Goal: Information Seeking & Learning: Learn about a topic

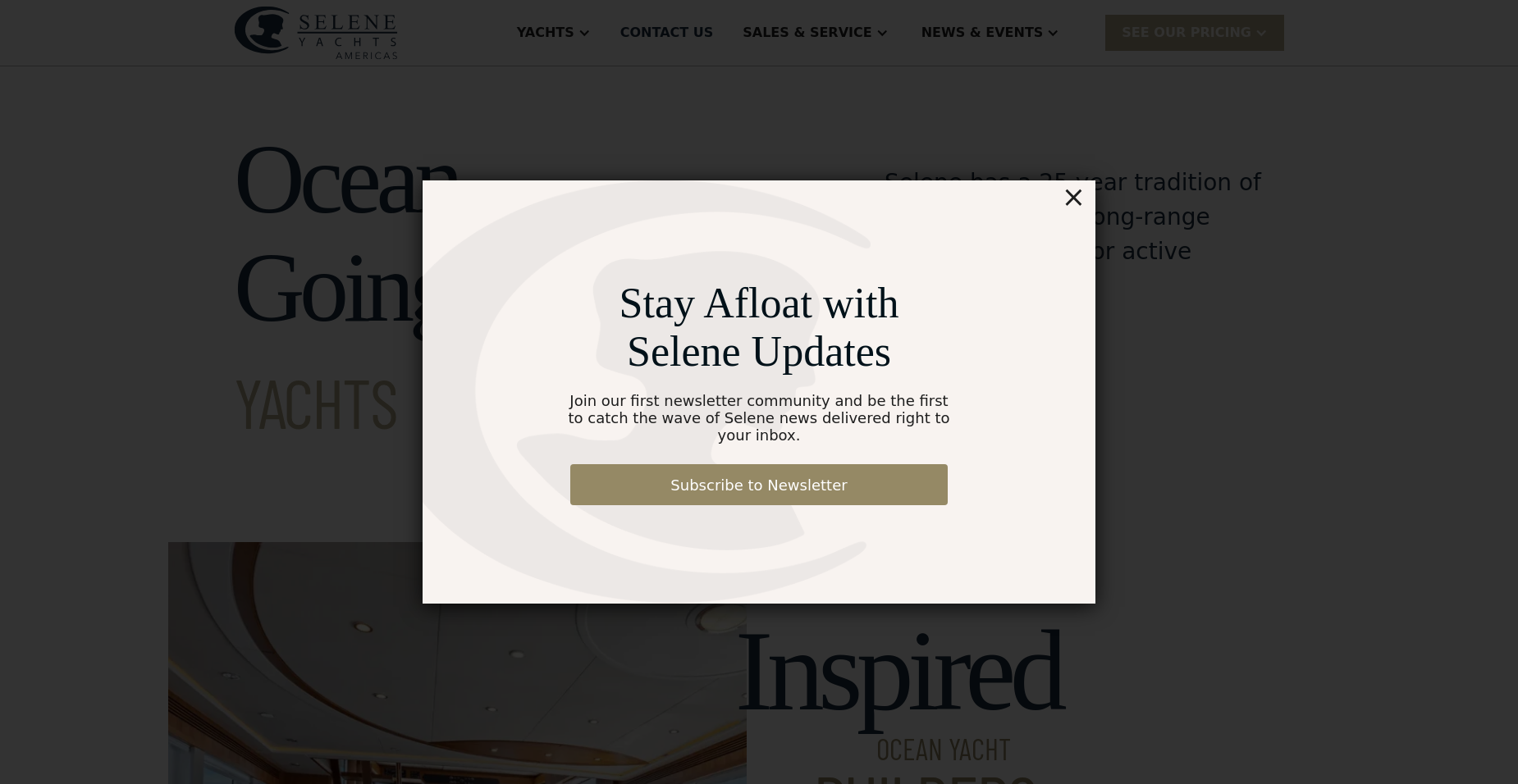
click at [1076, 198] on div "×" at bounding box center [1073, 197] width 23 height 32
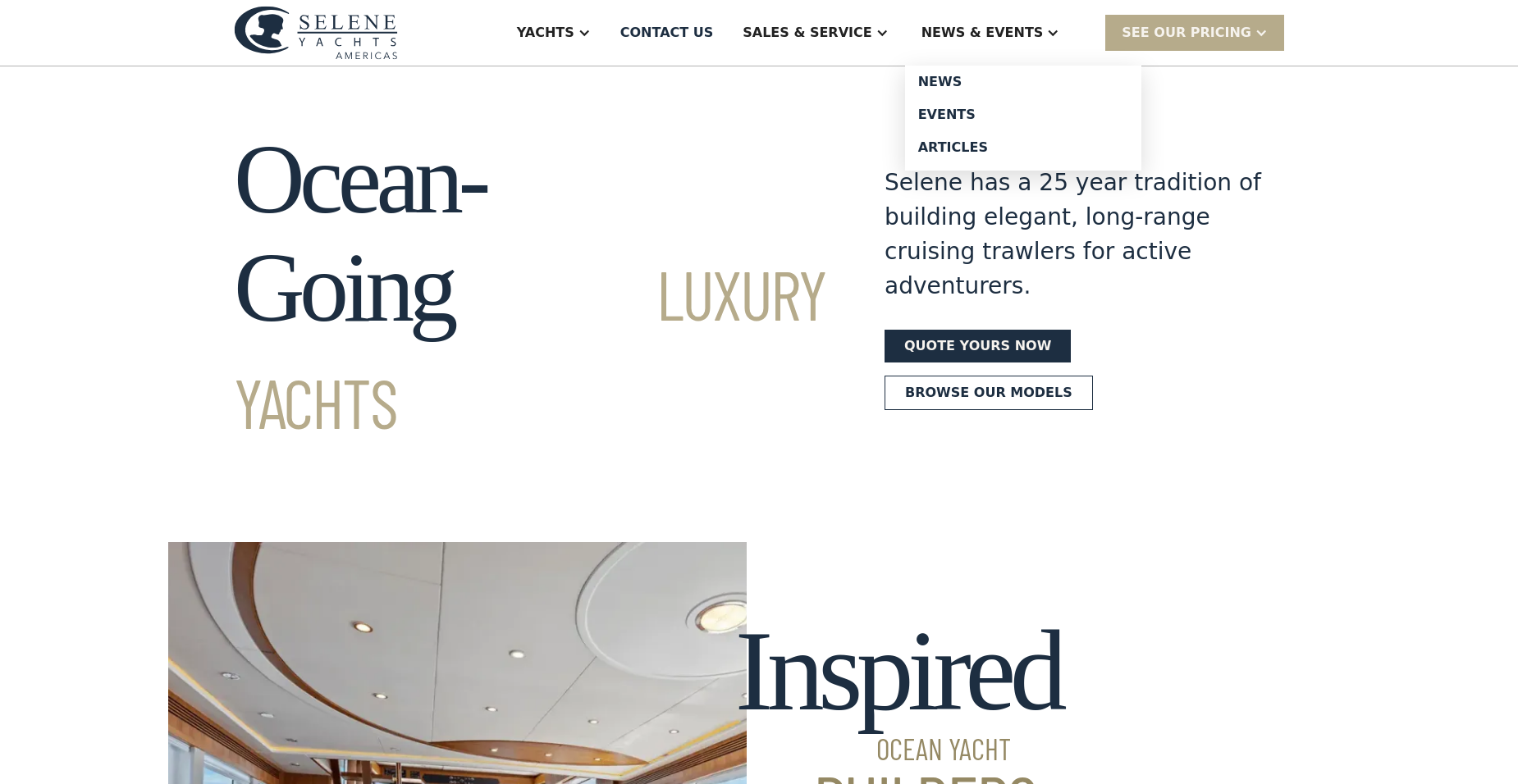
click at [1010, 33] on div "News & EVENTS" at bounding box center [982, 32] width 122 height 20
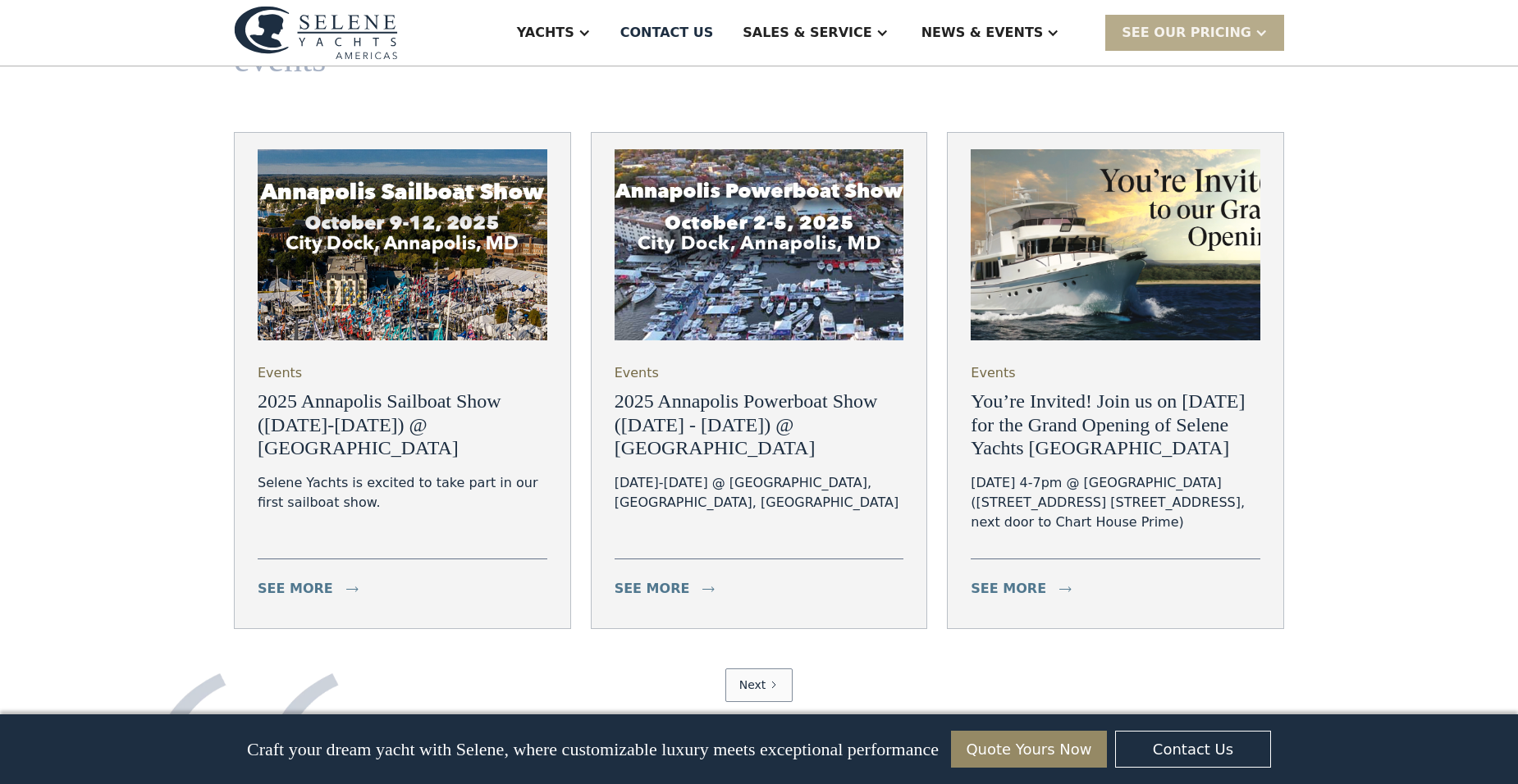
scroll to position [6151, 0]
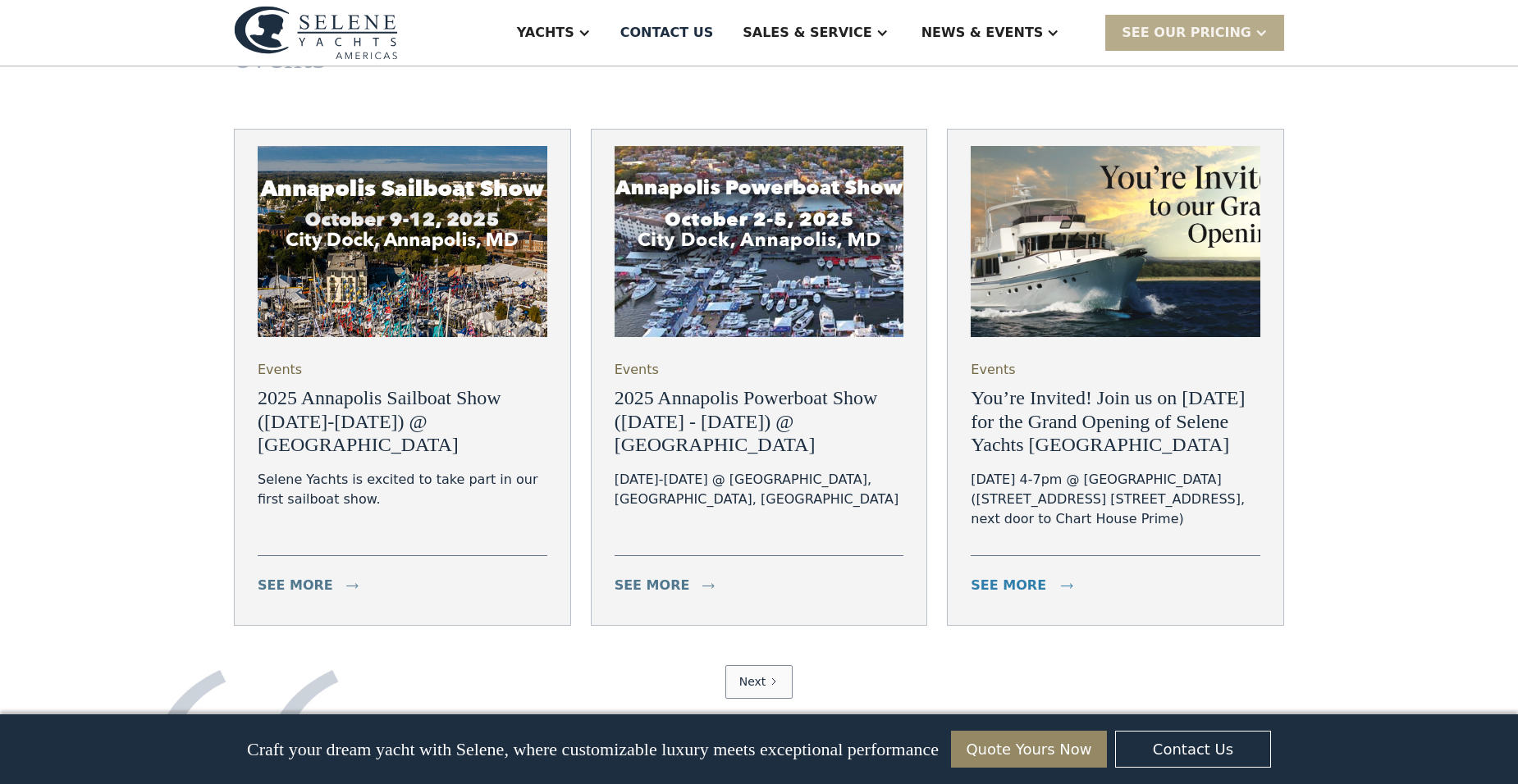
click at [984, 576] on div "see more" at bounding box center [1008, 586] width 76 height 20
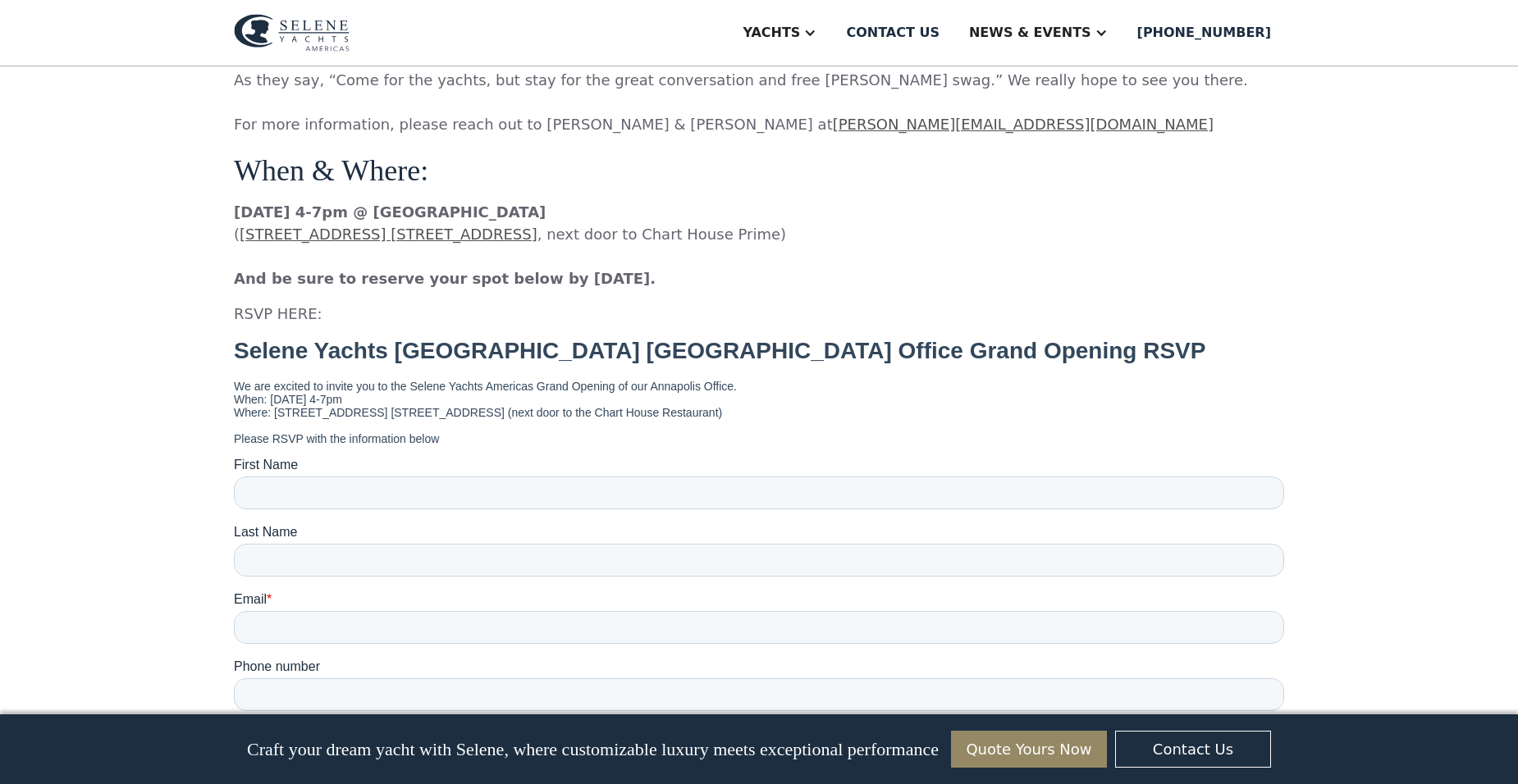
scroll to position [1231, 0]
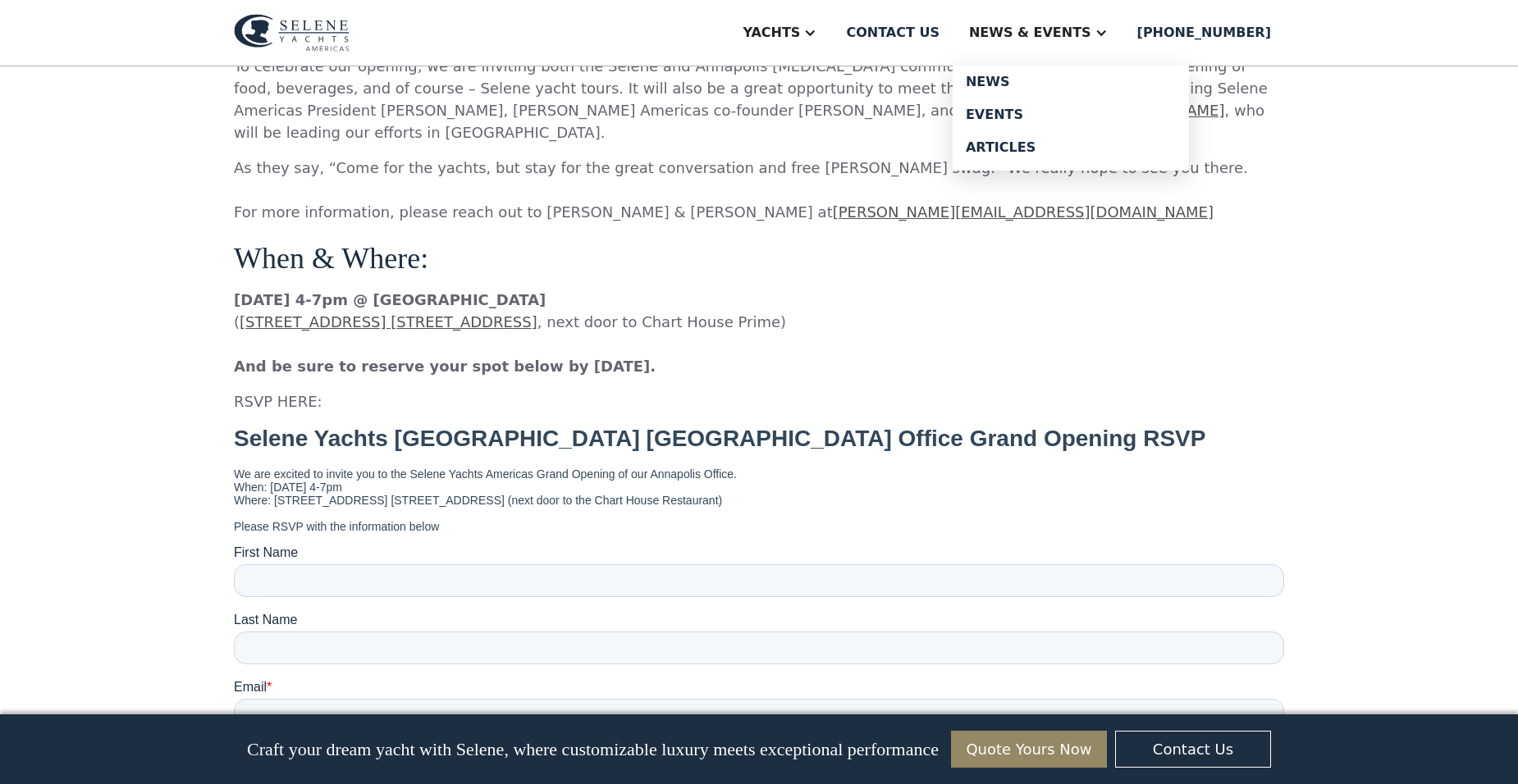
click at [1086, 24] on div "News & EVENTS" at bounding box center [1030, 32] width 122 height 20
click at [1066, 32] on div "News & EVENTS" at bounding box center [1030, 32] width 122 height 20
click at [1039, 109] on div "Events" at bounding box center [1070, 115] width 210 height 14
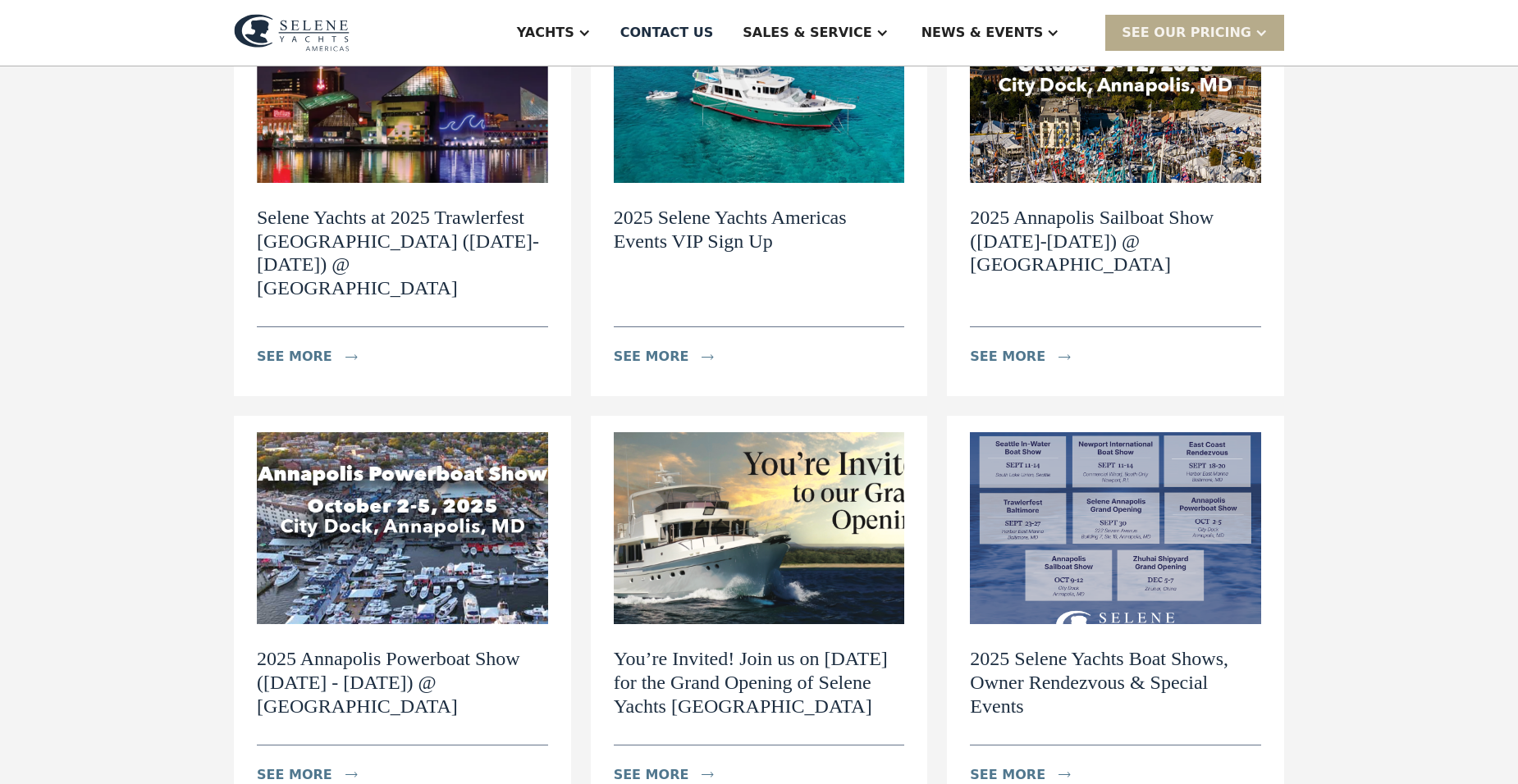
scroll to position [328, 0]
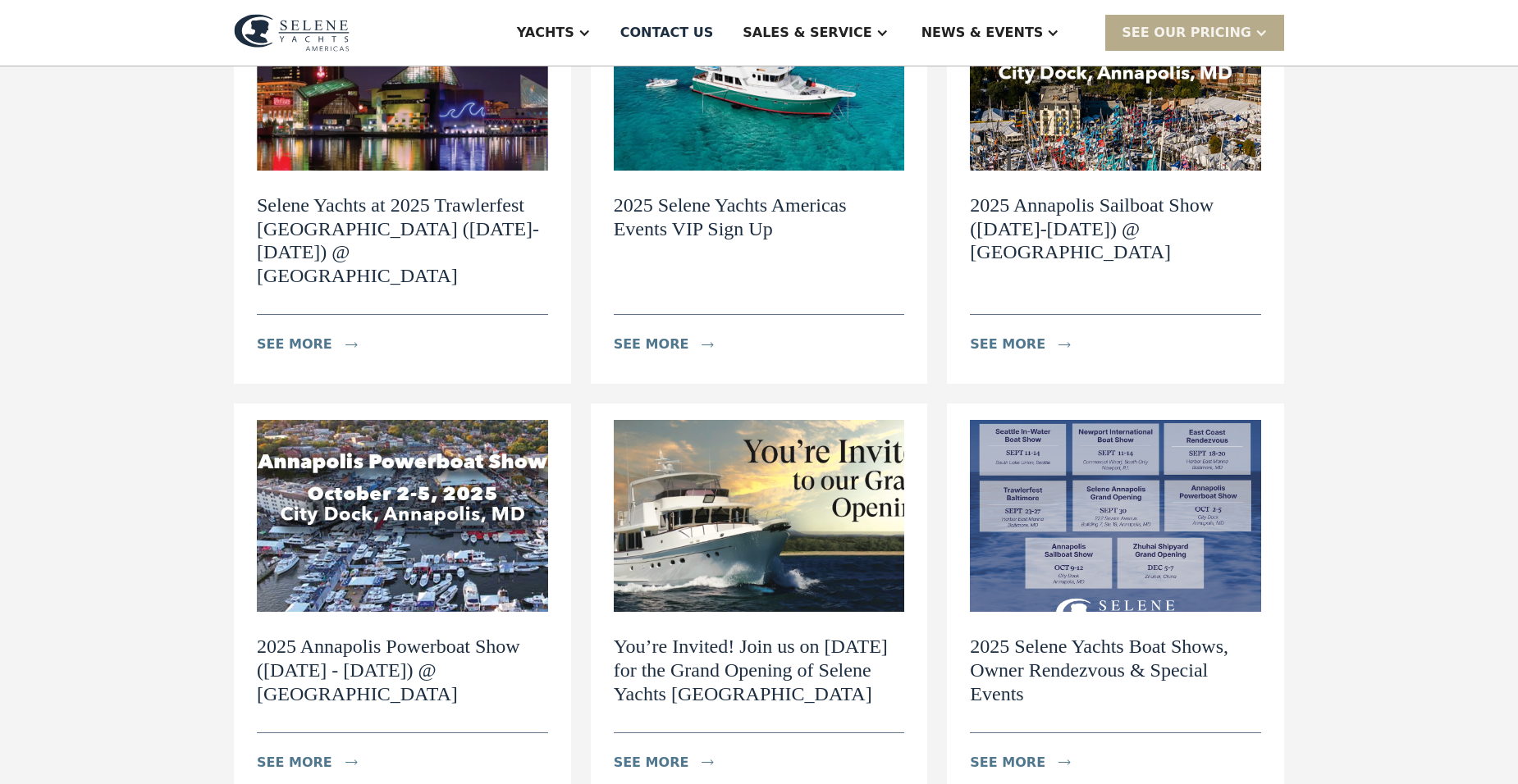
click at [1372, 473] on div "Events - Navigating the World of Exclusive Yachts News view details Navigating …" at bounding box center [759, 503] width 1518 height 1531
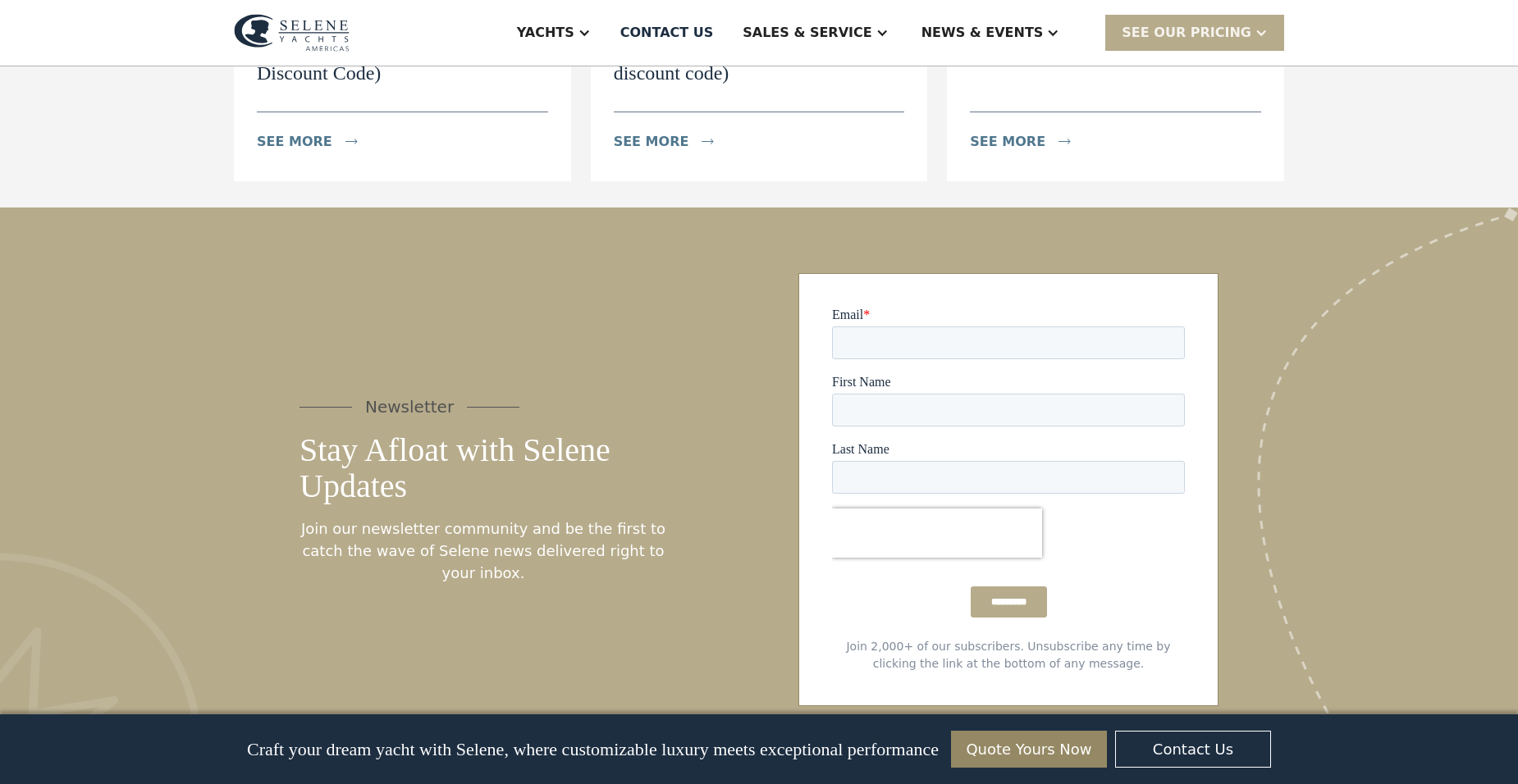
scroll to position [1394, 0]
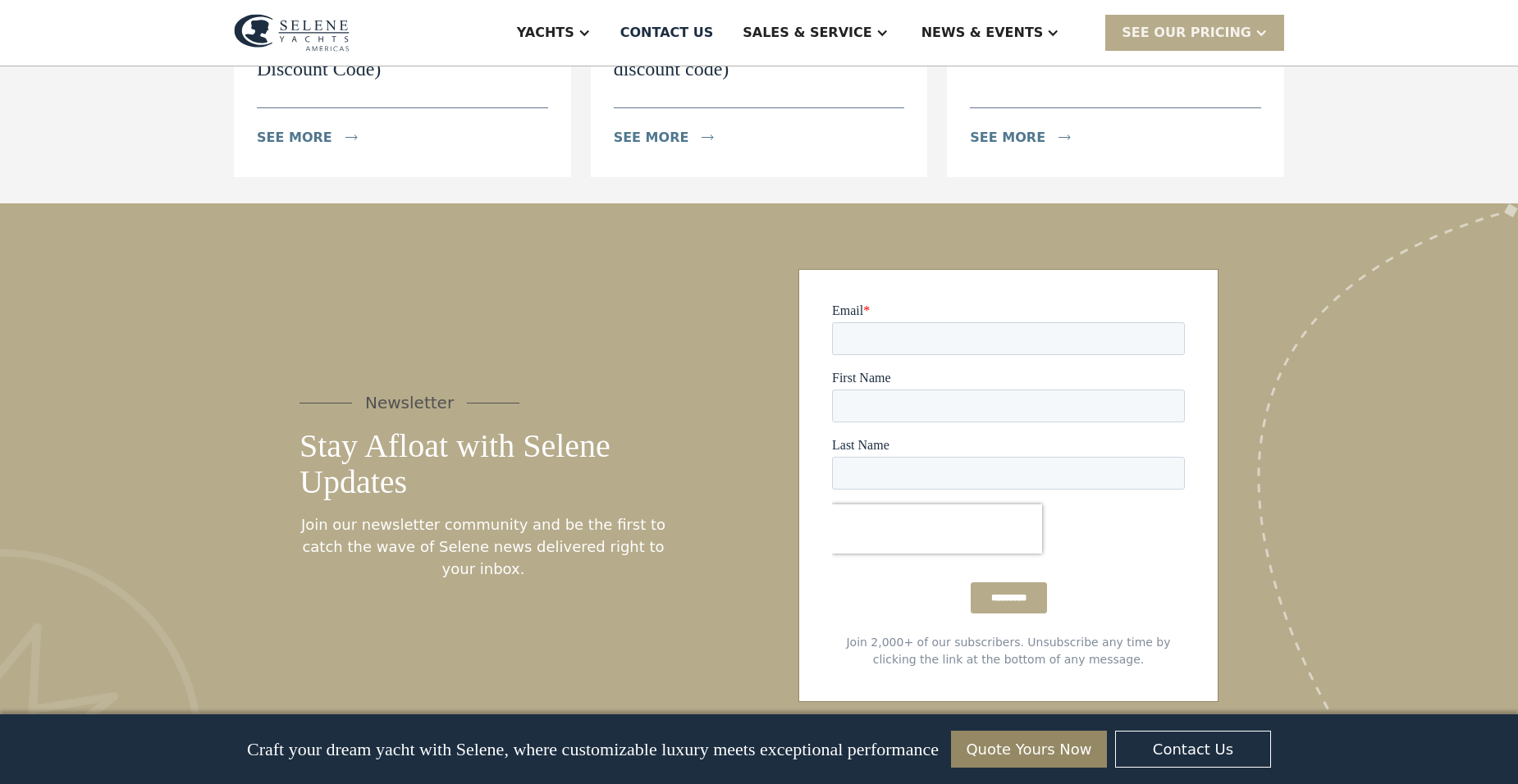
click at [333, 320] on div "Newsletter Stay Afloat with Selene Updates Join our newsletter community and be…" at bounding box center [759, 485] width 919 height 433
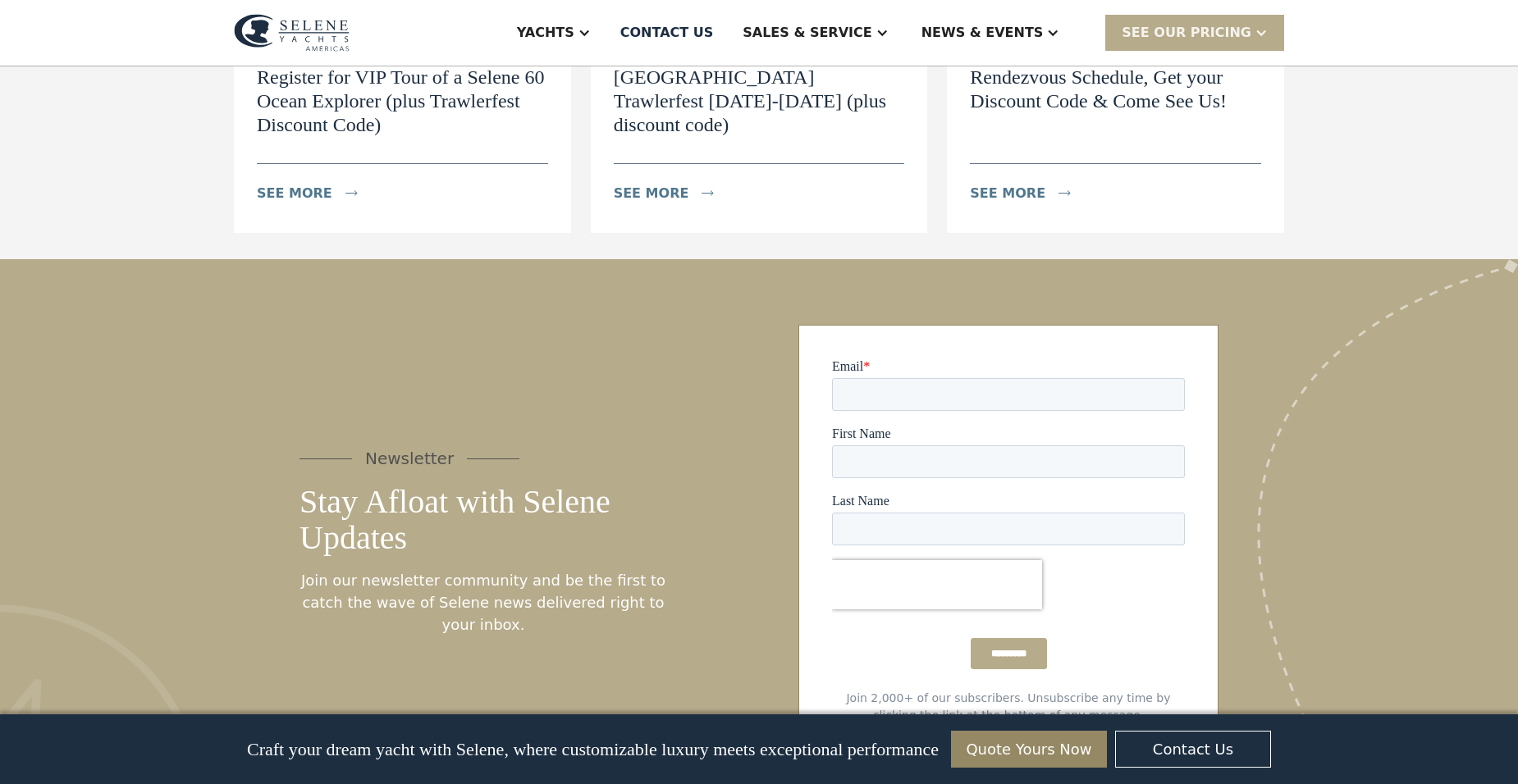
scroll to position [984, 0]
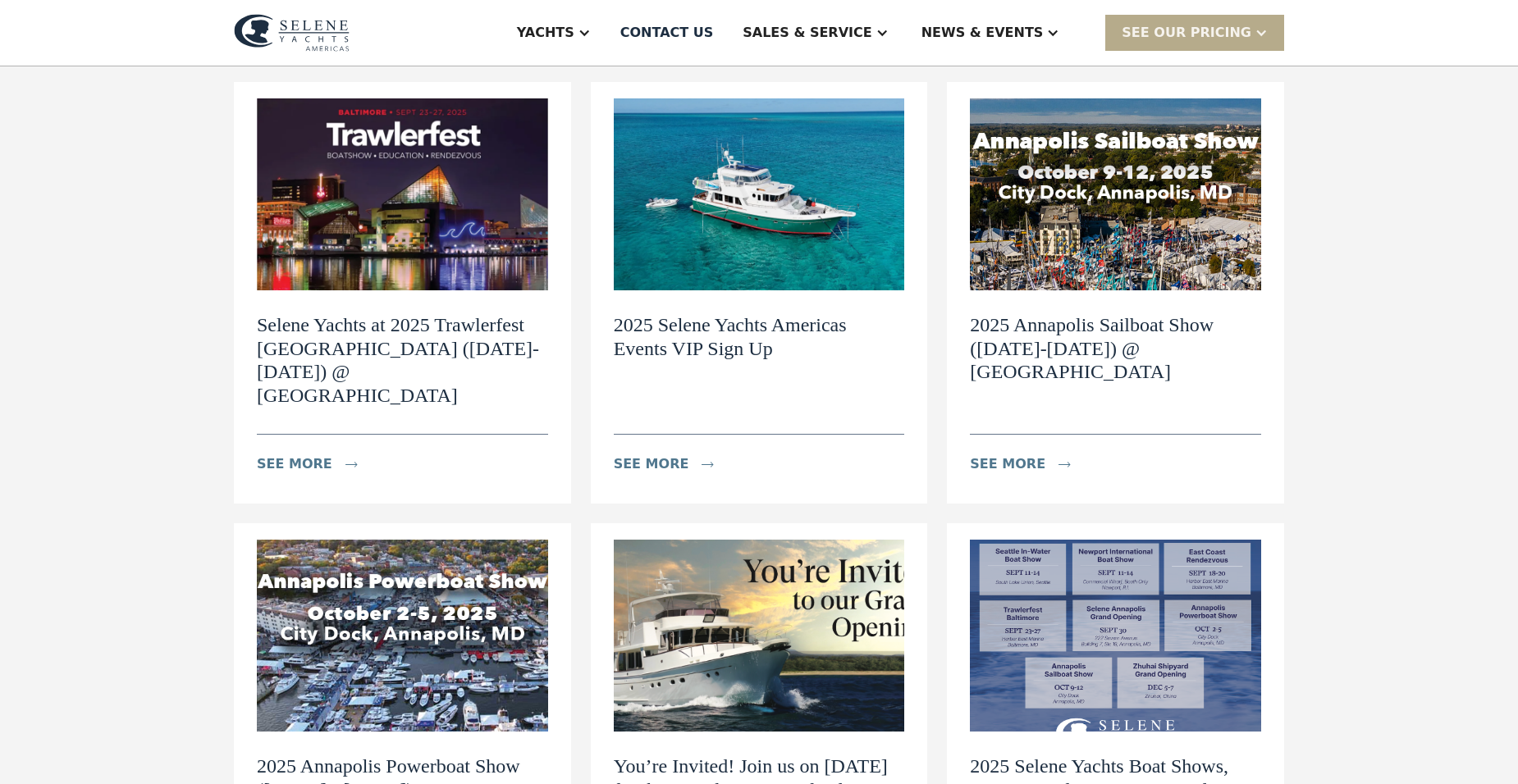
scroll to position [0, 0]
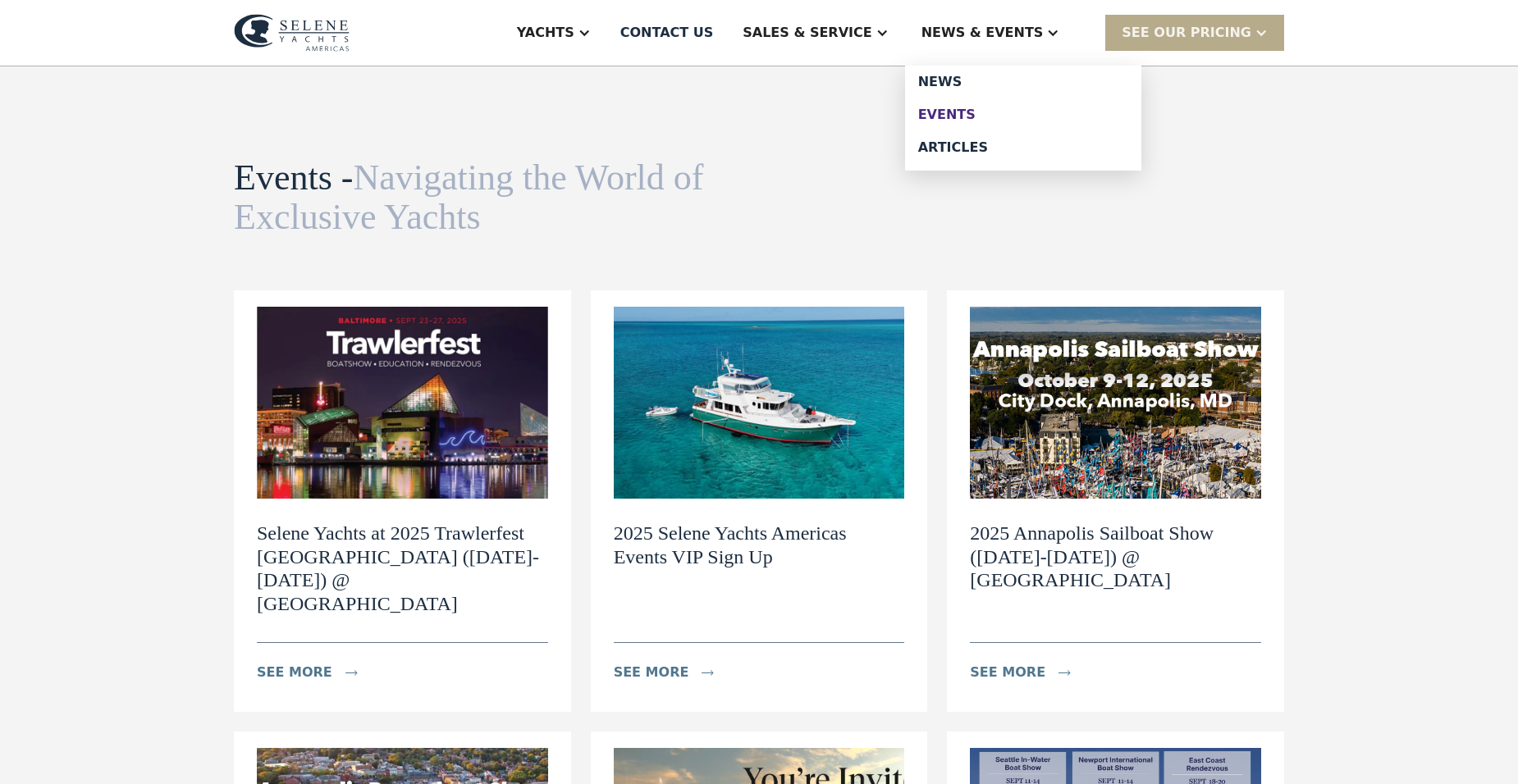
drag, startPoint x: 961, startPoint y: 115, endPoint x: 961, endPoint y: 125, distance: 10.0
click at [961, 115] on div "Events" at bounding box center [1023, 115] width 210 height 14
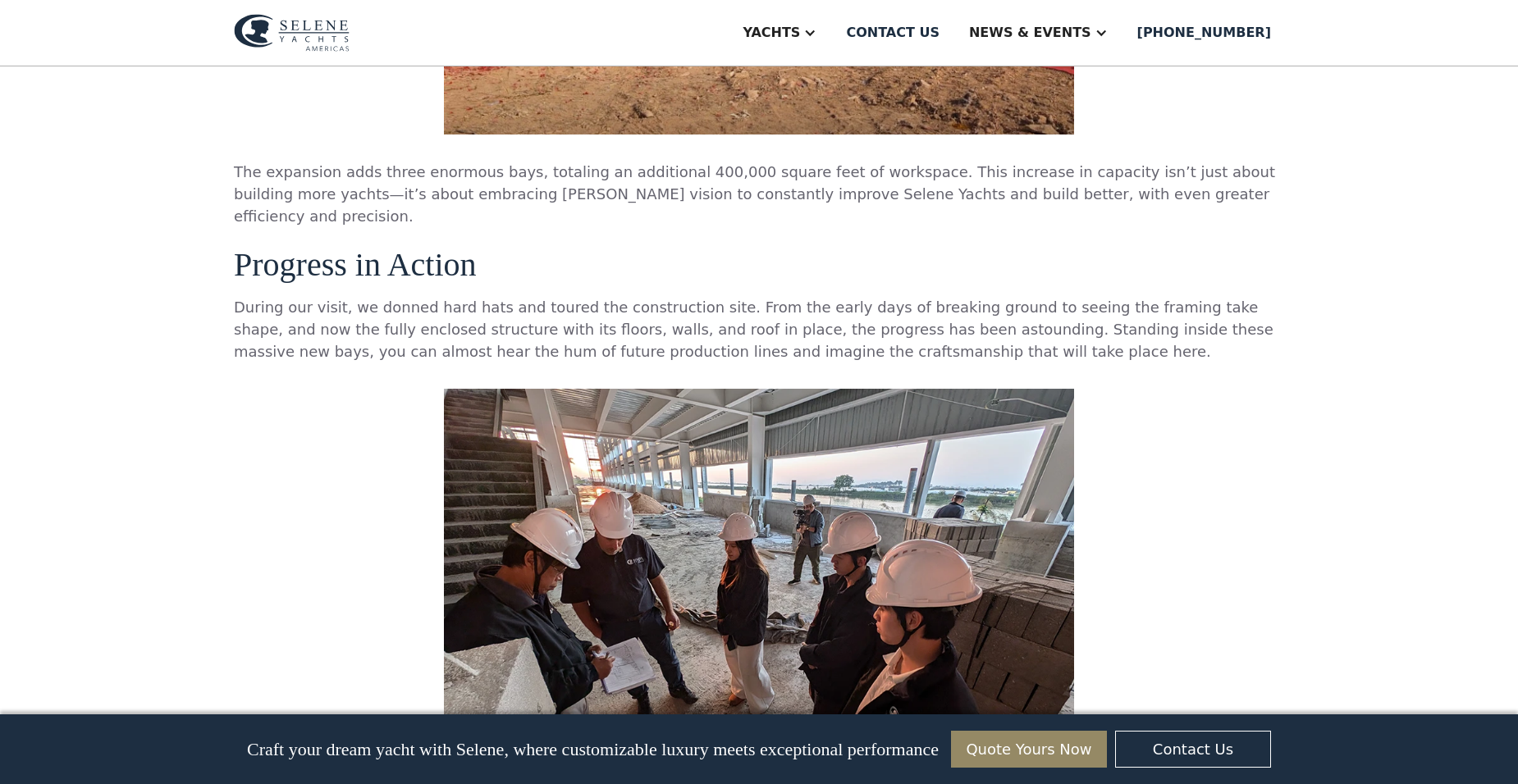
scroll to position [1722, 0]
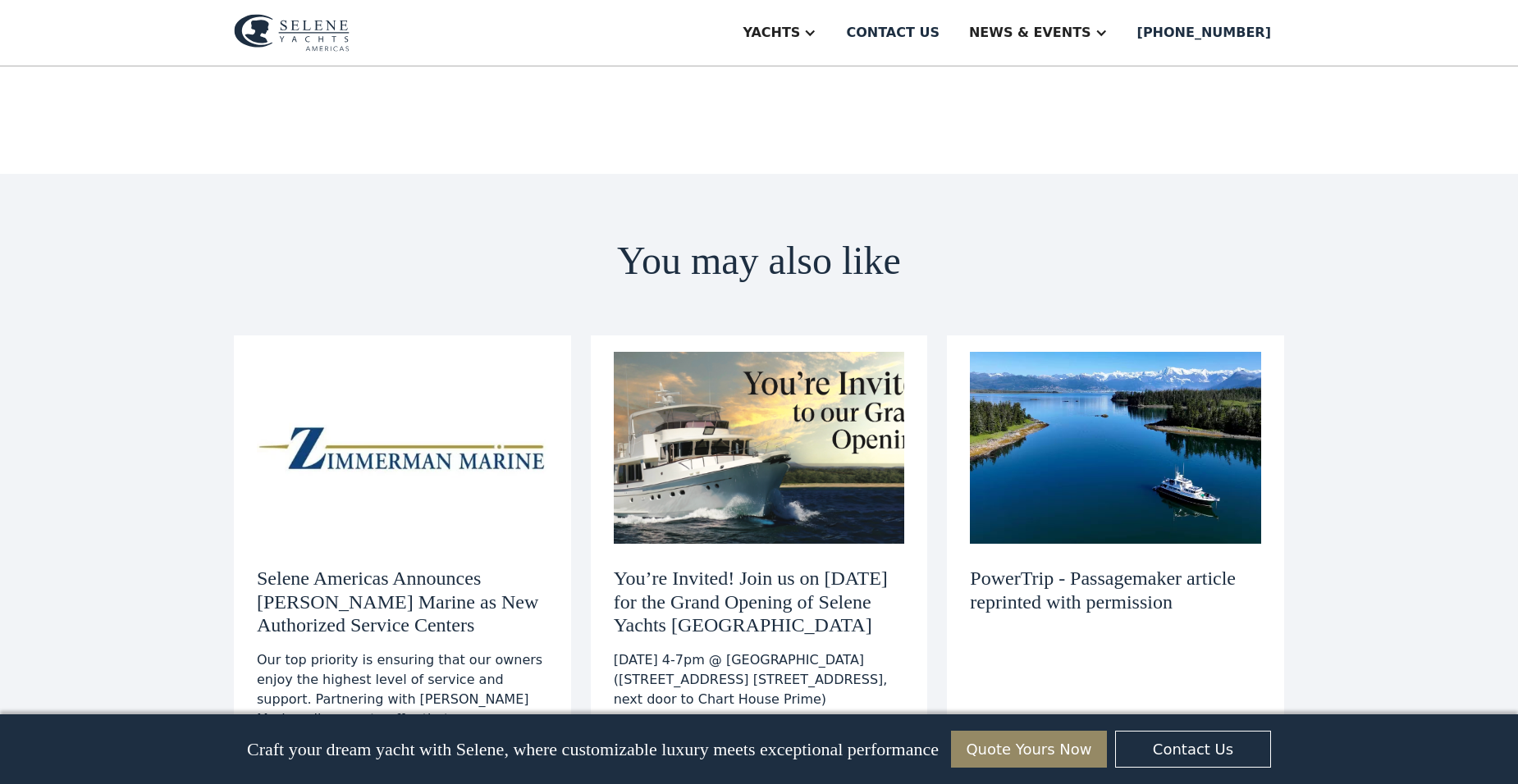
scroll to position [5495, 0]
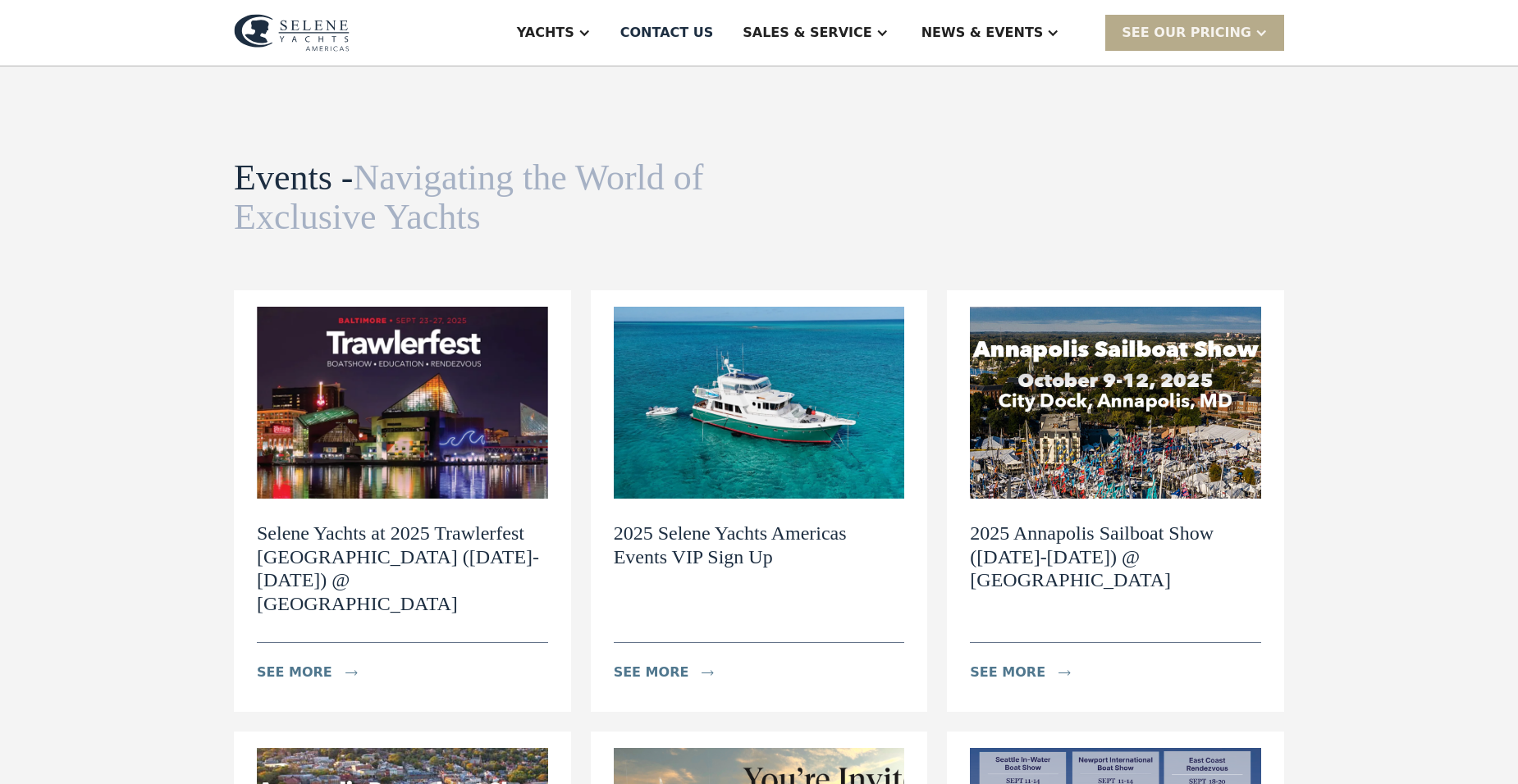
drag, startPoint x: 1484, startPoint y: 302, endPoint x: 1430, endPoint y: 293, distance: 54.7
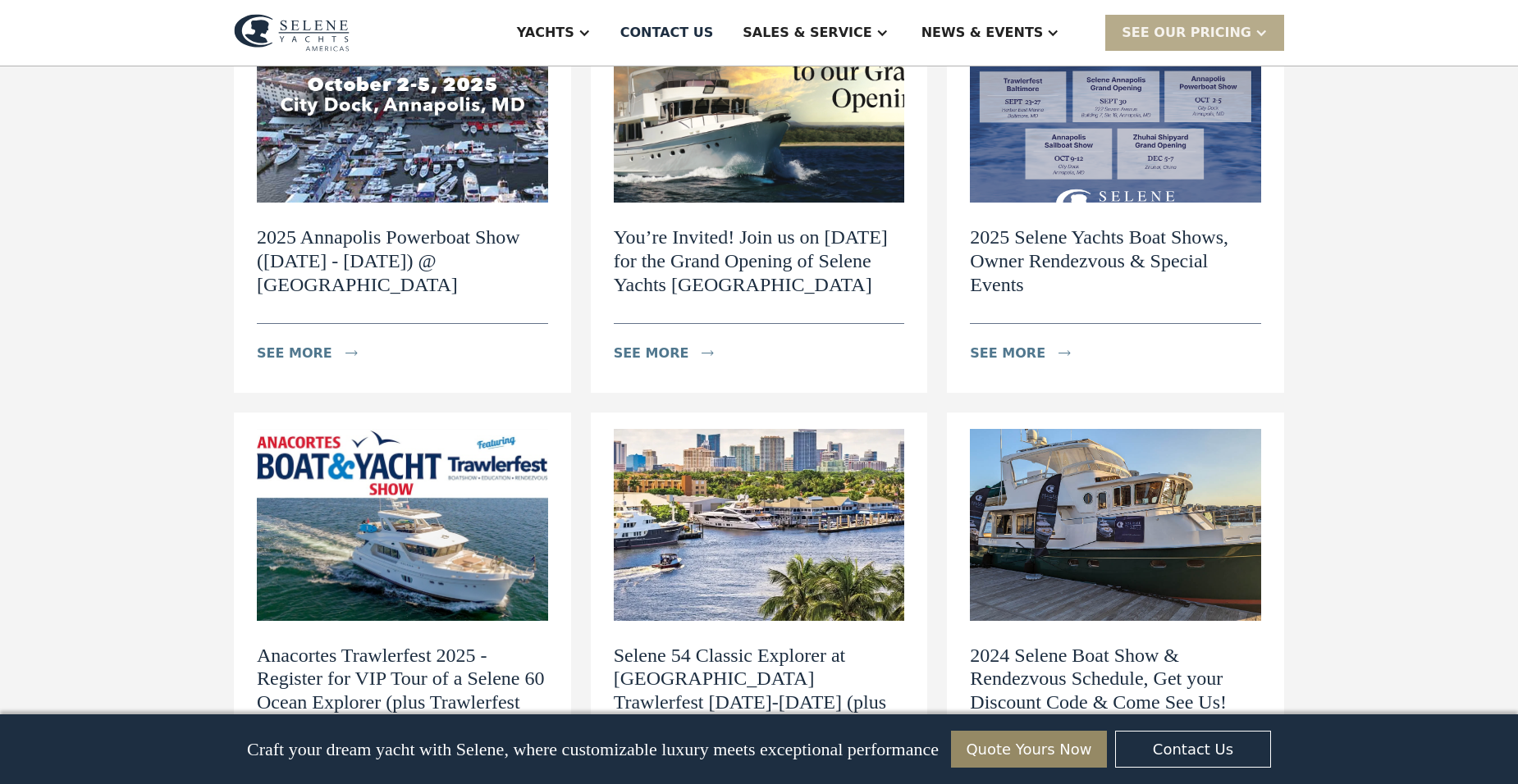
scroll to position [738, 0]
click at [1397, 311] on div "Events - Navigating the World of Exclusive Yachts News view details Navigating …" at bounding box center [759, 93] width 1518 height 1531
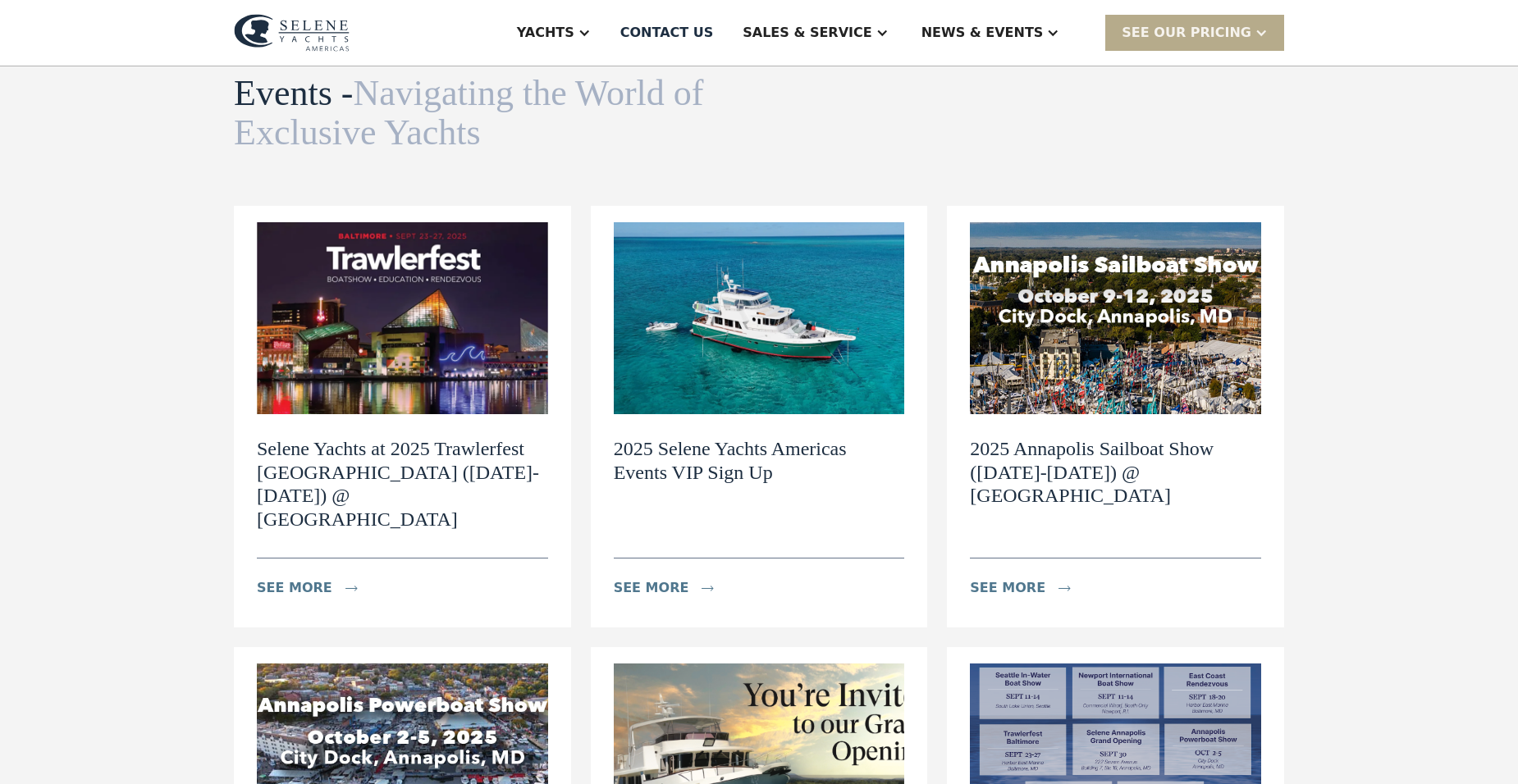
scroll to position [0, 0]
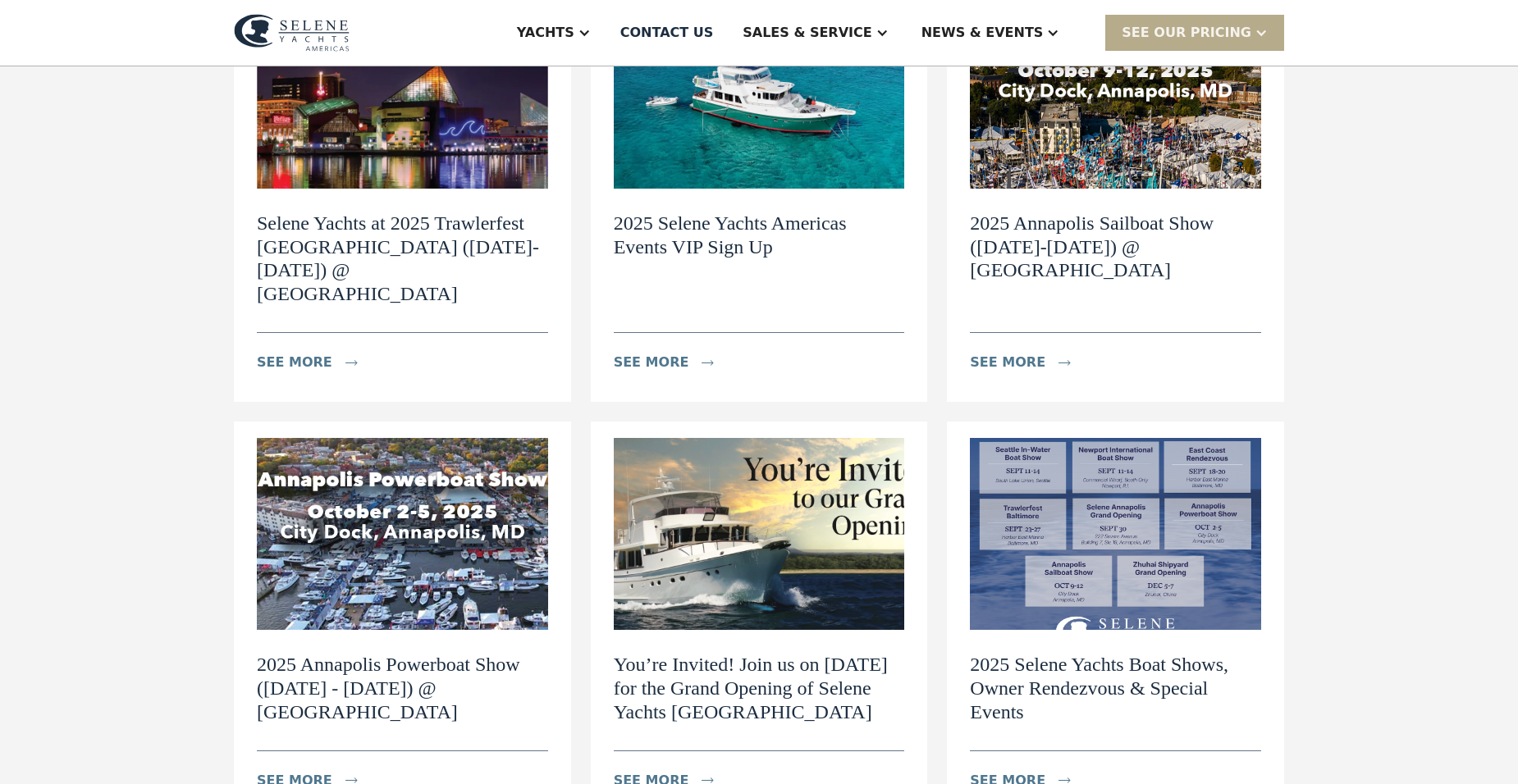
scroll to position [328, 0]
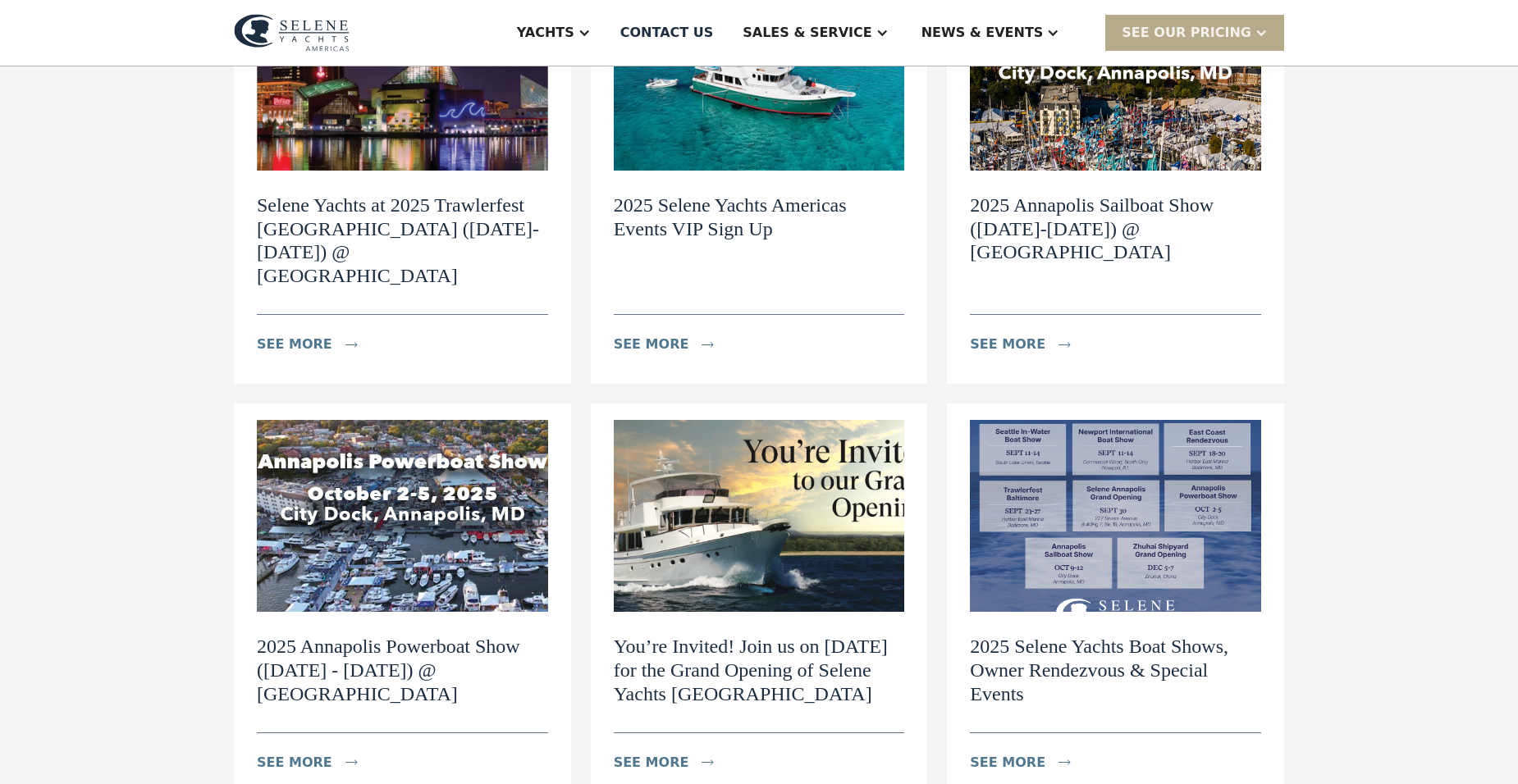
click at [1459, 422] on div "Events - Navigating the World of Exclusive Yachts News view details Navigating …" at bounding box center [759, 503] width 1518 height 1531
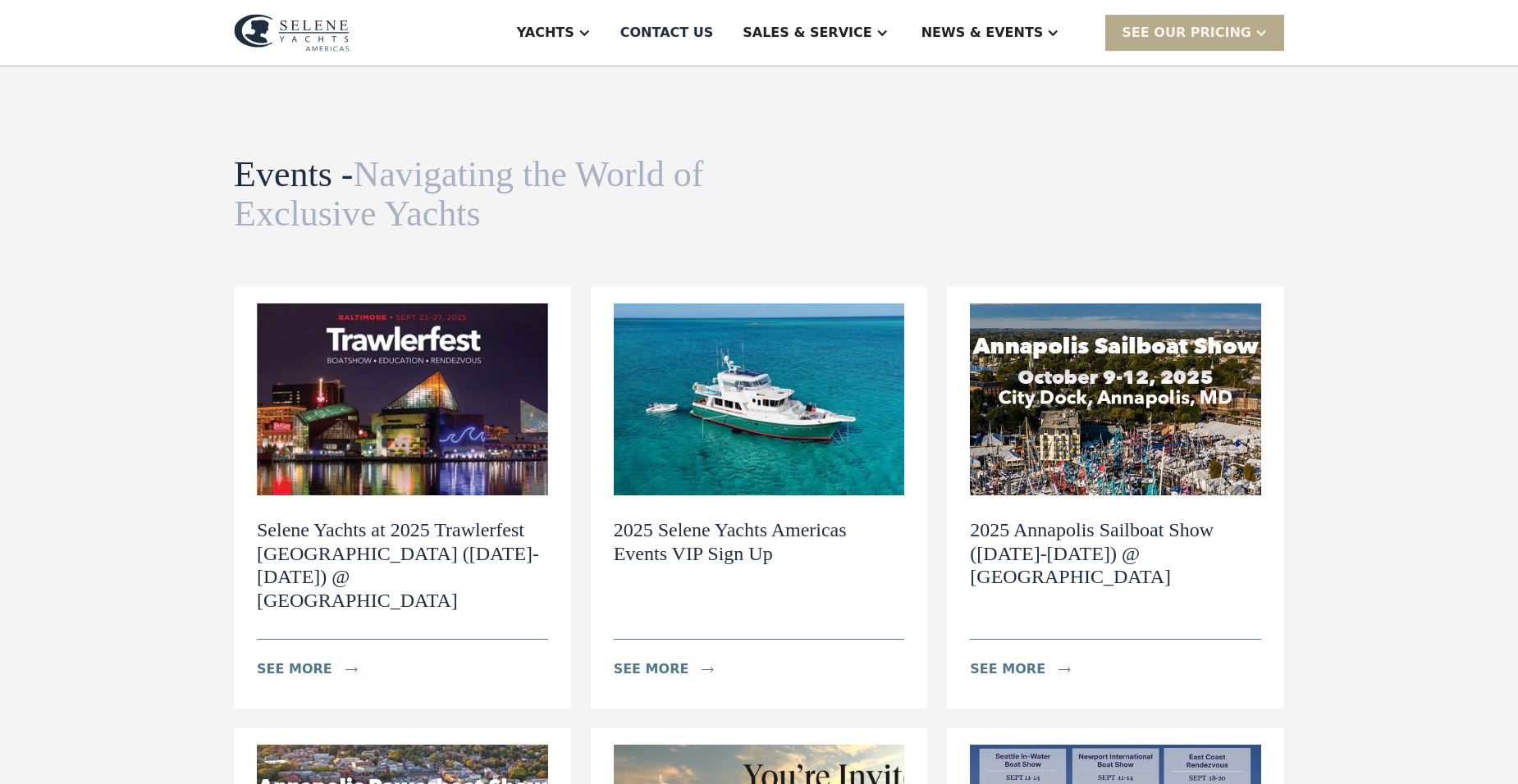
scroll to position [0, 0]
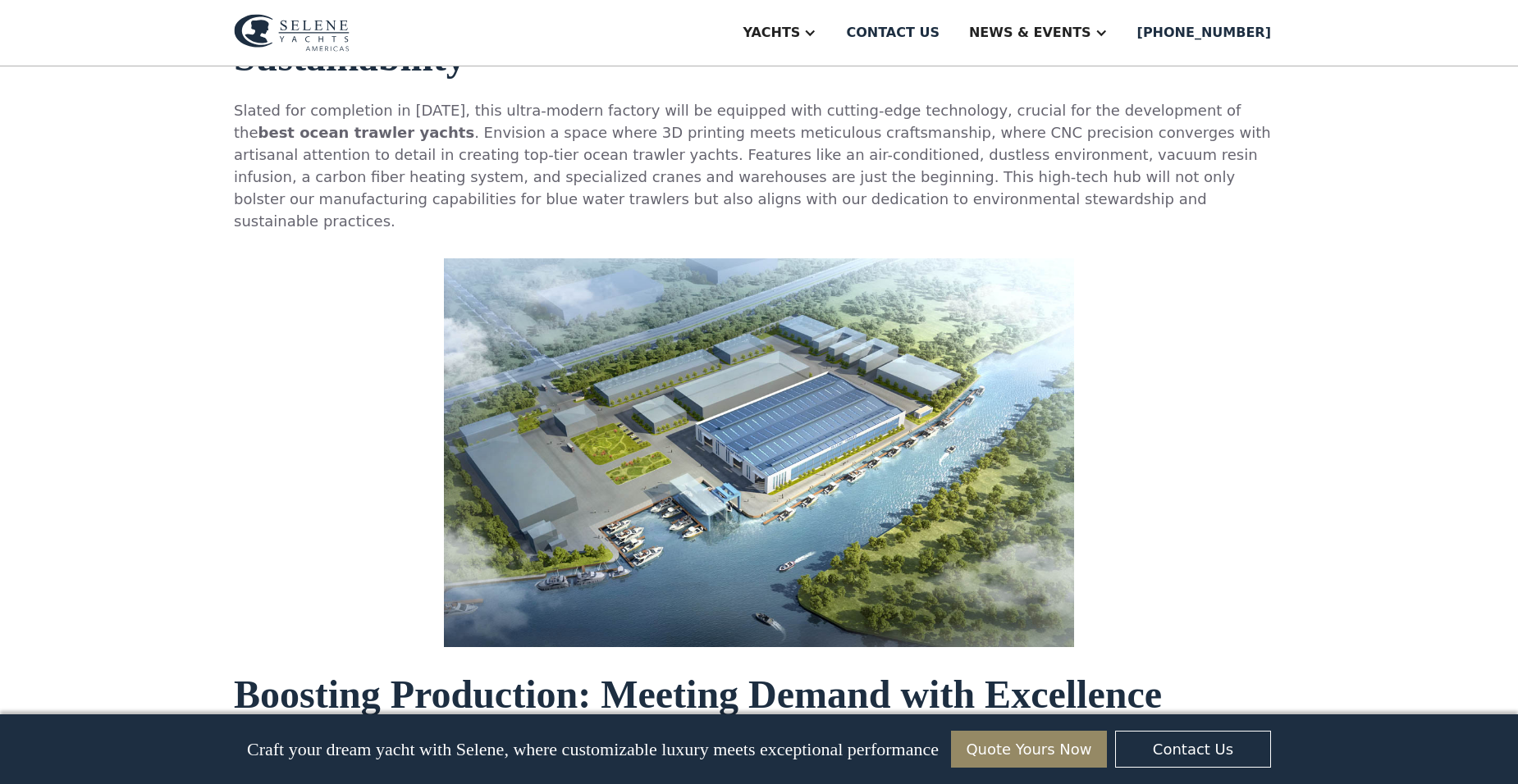
scroll to position [1640, 0]
